Goal: Task Accomplishment & Management: Manage account settings

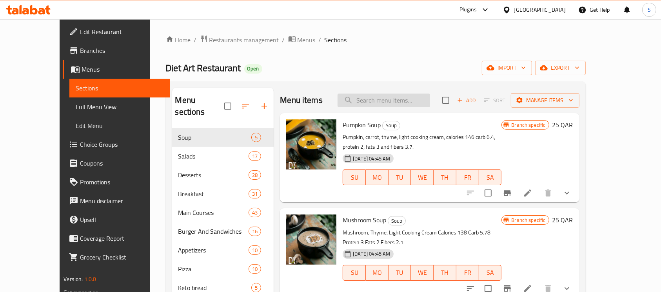
click at [424, 102] on input "search" at bounding box center [384, 101] width 93 height 14
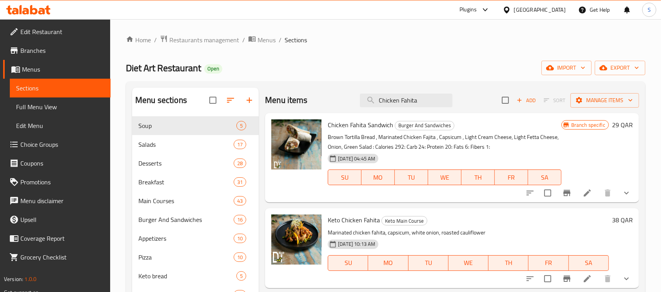
type input "Chicken Fahita"
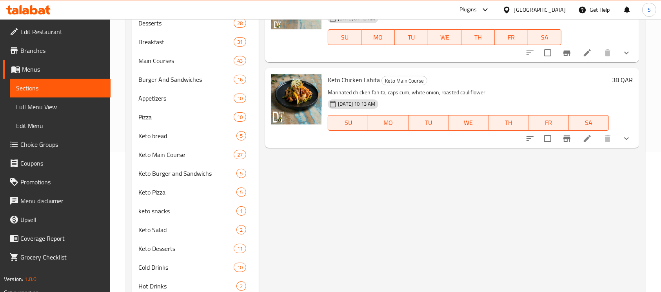
scroll to position [157, 0]
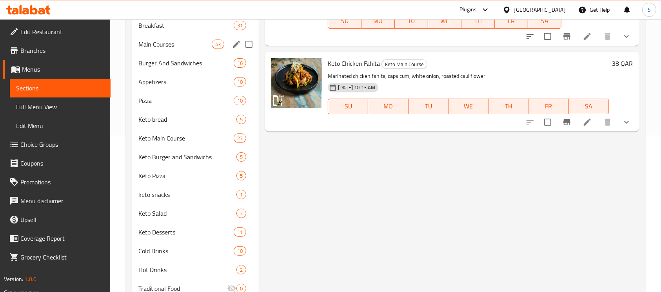
click at [152, 40] on span "Main Courses" at bounding box center [174, 44] width 73 height 9
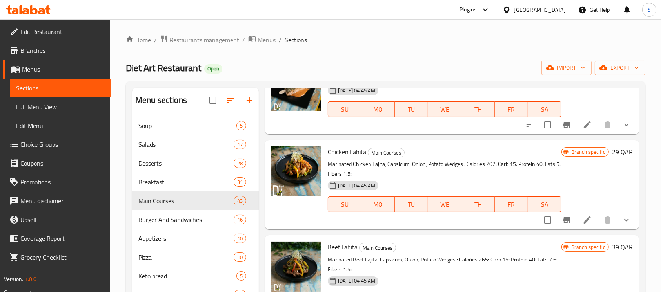
scroll to position [1254, 0]
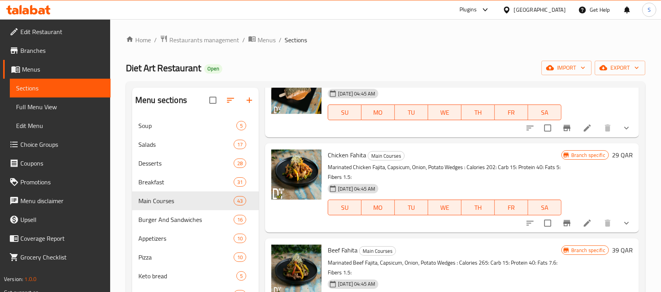
click at [583, 225] on icon at bounding box center [587, 223] width 9 height 9
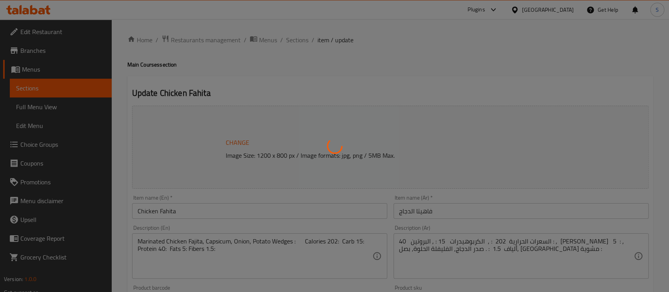
type input "الإضافات:"
type input "0"
type input "4"
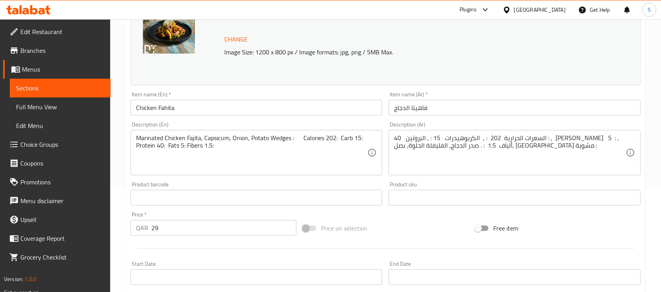
scroll to position [104, 0]
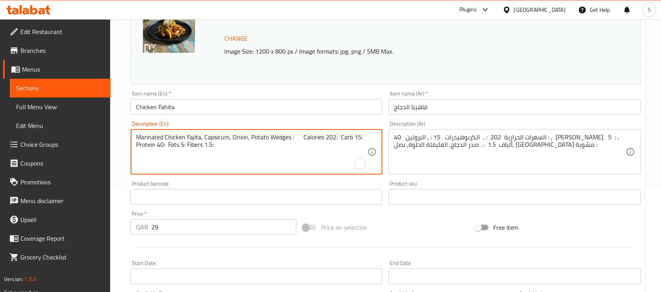
paste textarea ""Grilled chicken breast, sweet pepper, onion, grilled potatoes: PROTEINE: 33 CA…"
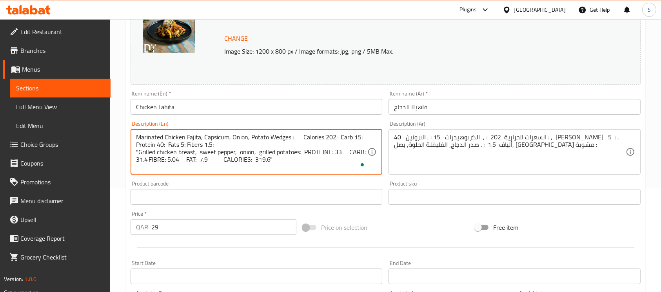
click at [253, 163] on textarea "Marinated Chicken Fajita, Capsicum, Onion, Potato Wedges : Calories 202: Carb 1…" at bounding box center [251, 152] width 231 height 37
click at [253, 164] on textarea "Marinated Chicken Fajita, Capsicum, Onion, Potato Wedges : Calories 202: Carb 1…" at bounding box center [251, 152] width 231 height 37
paste textarea "To enrich screen reader interactions, please activate Accessibility in Grammarl…"
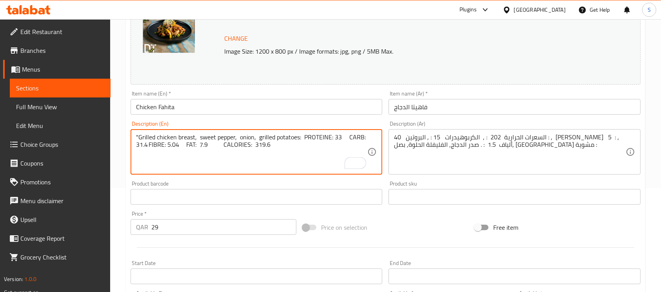
click at [139, 134] on textarea ""Grilled chicken breast, sweet pepper, onion, grilled potatoes: PROTEINE: 33 CA…" at bounding box center [251, 152] width 231 height 37
click at [347, 137] on textarea "Grilled chicken breast, sweet pepper, onion, grilled potatoes: PROTEINE: 33 CAR…" at bounding box center [251, 152] width 231 height 37
click at [155, 144] on textarea "Grilled chicken breast, sweet pepper, onion, grilled potatoes: PROTEINE: 33 CAR…" at bounding box center [251, 152] width 231 height 37
click at [190, 146] on textarea "Grilled chicken breast, sweet pepper, onion, grilled potatoes: PROTEINE: 33 CAR…" at bounding box center [251, 152] width 231 height 37
click at [218, 143] on textarea "Grilled chicken breast, sweet pepper, onion, grilled potatoes: PROTEINE: 33 CAR…" at bounding box center [251, 152] width 231 height 37
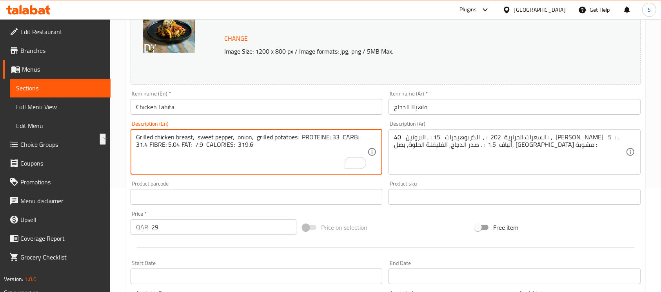
drag, startPoint x: 257, startPoint y: 145, endPoint x: 120, endPoint y: 143, distance: 137.6
click at [120, 143] on div "Home / Restaurants management / Menus / Sections / item / update Main Courses s…" at bounding box center [385, 194] width 551 height 559
click at [205, 165] on textarea "Grilled chicken breast, sweet pepper, onion, grilled potatoes: PROTEINE: 33 CAR…" at bounding box center [251, 152] width 231 height 37
drag, startPoint x: 306, startPoint y: 138, endPoint x: 359, endPoint y: 146, distance: 53.5
click at [359, 146] on textarea "Grilled chicken breast, sweet pepper, onion, grilled potatoes: PROTEINE: 33 CAR…" at bounding box center [251, 152] width 231 height 37
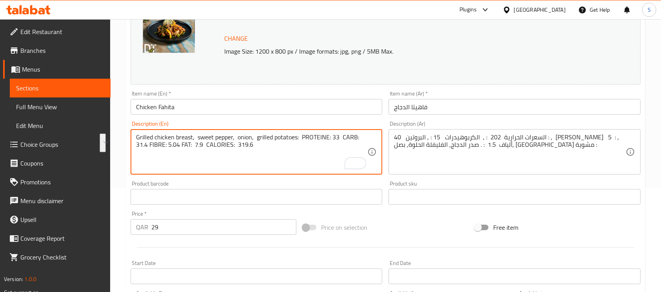
click at [319, 151] on textarea "Grilled chicken breast, sweet pepper, onion, grilled potatoes: PROTEINE: 33 CAR…" at bounding box center [251, 152] width 231 height 37
type textarea "Grilled chicken breast, sweet pepper, onion, grilled potatoes: PROTEINE: 33 CAR…"
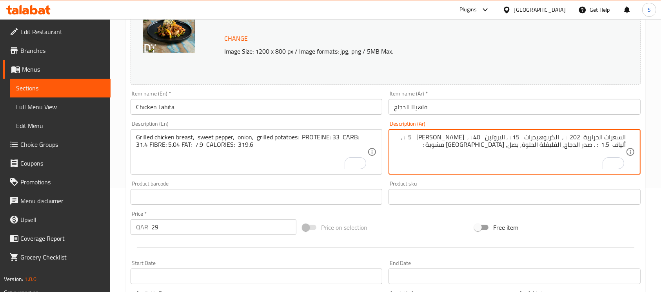
click at [437, 142] on textarea "السعرات الحرارية 202 : , الكربوهيدرات 15 : , البروتين 40 : , [PERSON_NAME] 5 : …" at bounding box center [509, 152] width 231 height 37
paste textarea "در الدجاج مشوي, الفليفلة الحلوة, [GEOGRAPHIC_DATA], بطاطس مشوية : اﻟﺳﻌرات اﻟﺣرا…"
type textarea "صدر [PERSON_NAME], الفليفلة الحلوة, [GEOGRAPHIC_DATA], بطاطس مشوية : اﻟﺳﻌرات اﻟ…"
